Goal: Communication & Community: Connect with others

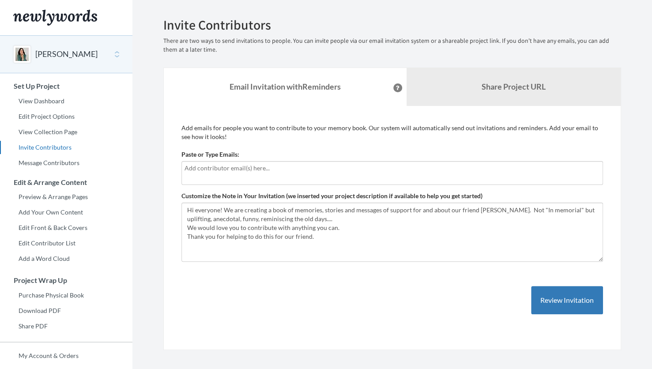
click at [315, 171] on input "text" at bounding box center [392, 168] width 415 height 10
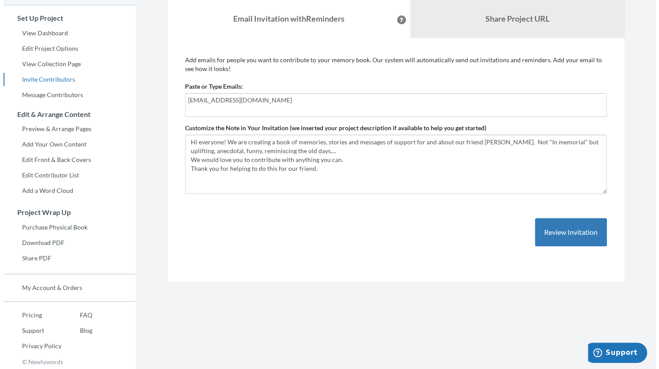
scroll to position [69, 0]
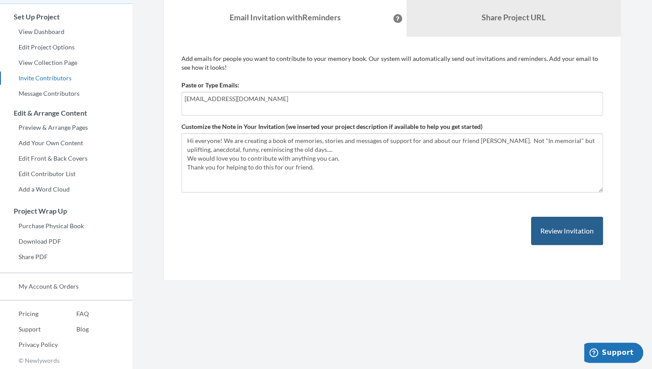
type input "[EMAIL_ADDRESS][DOMAIN_NAME]"
click at [559, 232] on button "Review Invitation" at bounding box center [567, 231] width 72 height 29
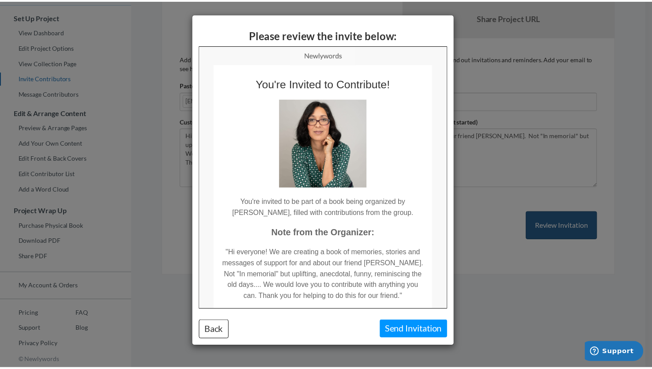
scroll to position [0, 0]
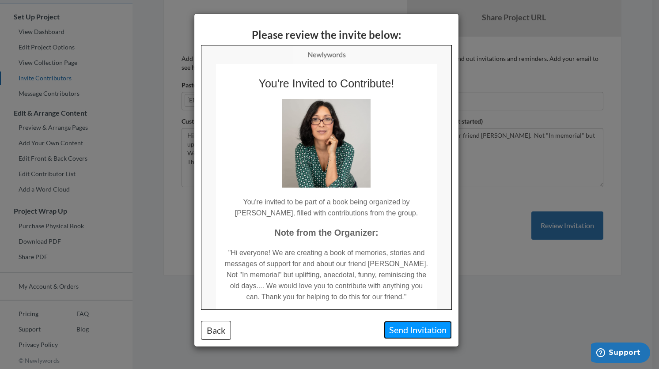
click at [420, 330] on button "Send Invitation" at bounding box center [418, 330] width 68 height 18
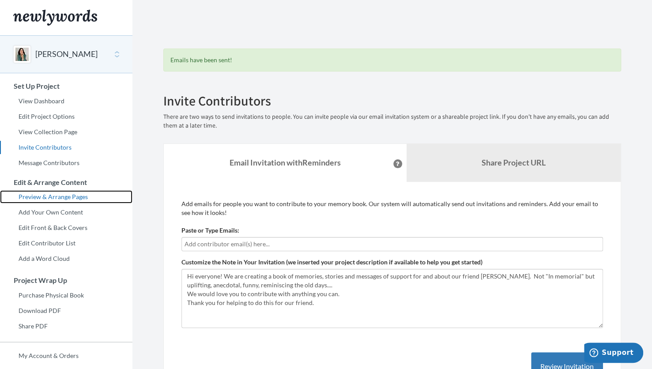
click at [39, 196] on link "Preview & Arrange Pages" at bounding box center [66, 196] width 132 height 13
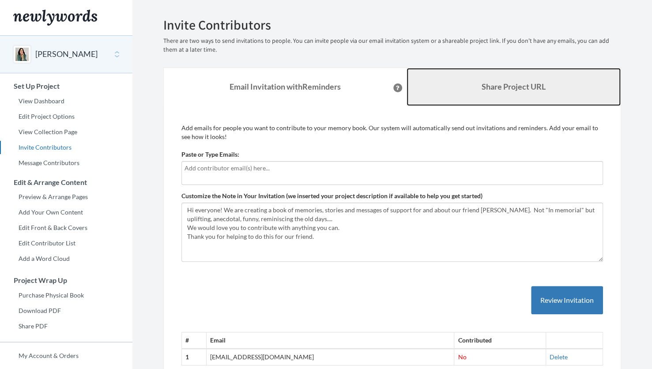
click at [485, 89] on b "Share Project URL" at bounding box center [514, 87] width 64 height 10
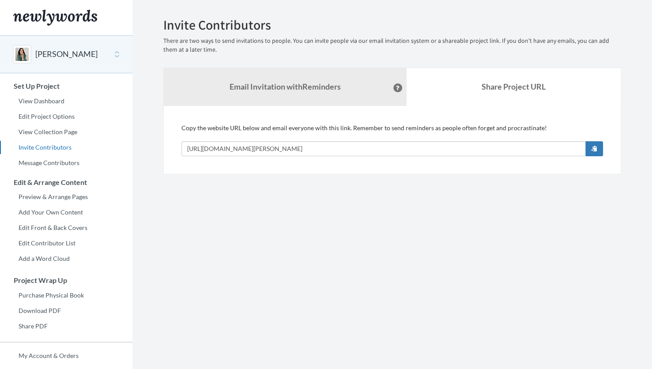
click at [328, 140] on div "Copy the website URL below and email everyone with this link. Remember to send …" at bounding box center [392, 140] width 422 height 33
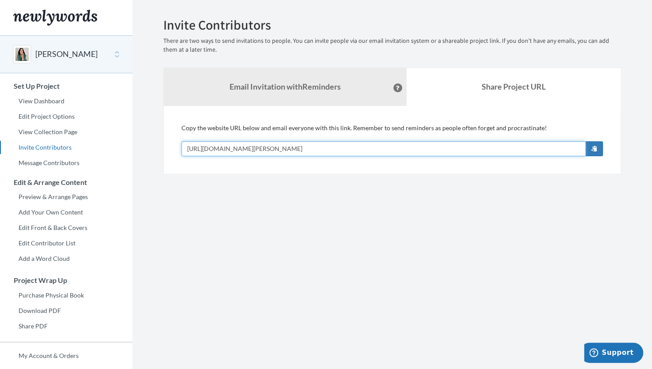
click at [329, 151] on input "[URL][DOMAIN_NAME][PERSON_NAME]" at bounding box center [383, 148] width 404 height 15
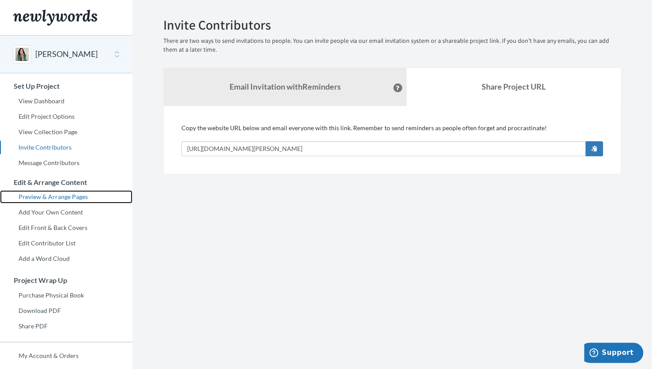
click at [52, 195] on link "Preview & Arrange Pages" at bounding box center [66, 196] width 132 height 13
